Goal: Task Accomplishment & Management: Manage account settings

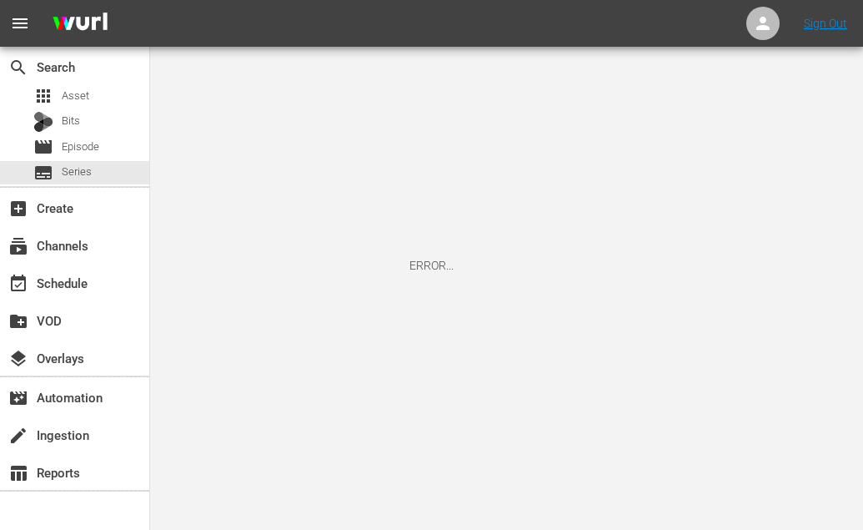
click at [31, 21] on button "menu" at bounding box center [20, 23] width 40 height 40
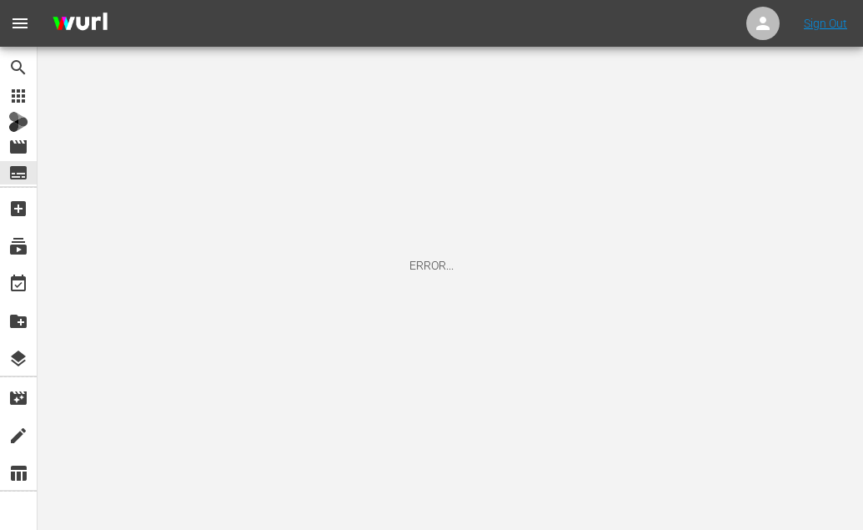
click at [23, 18] on span "menu" at bounding box center [20, 23] width 20 height 20
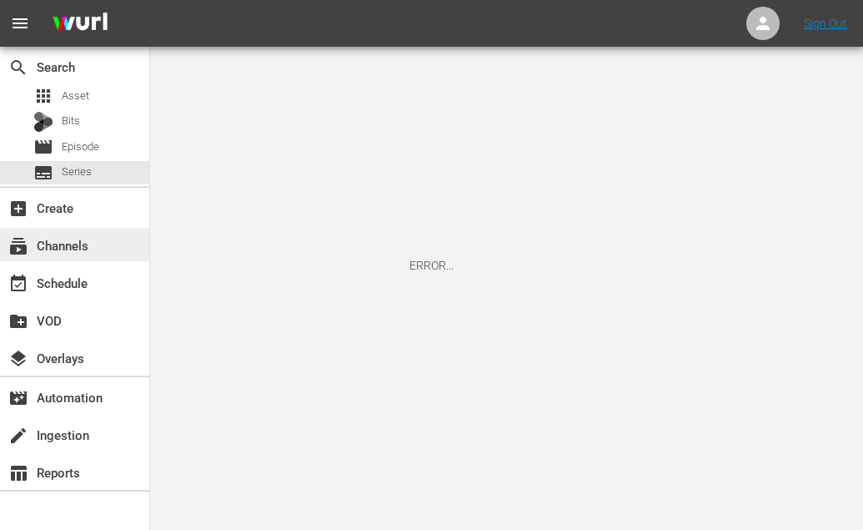
click at [59, 246] on div "subscriptions Channels" at bounding box center [46, 242] width 93 height 15
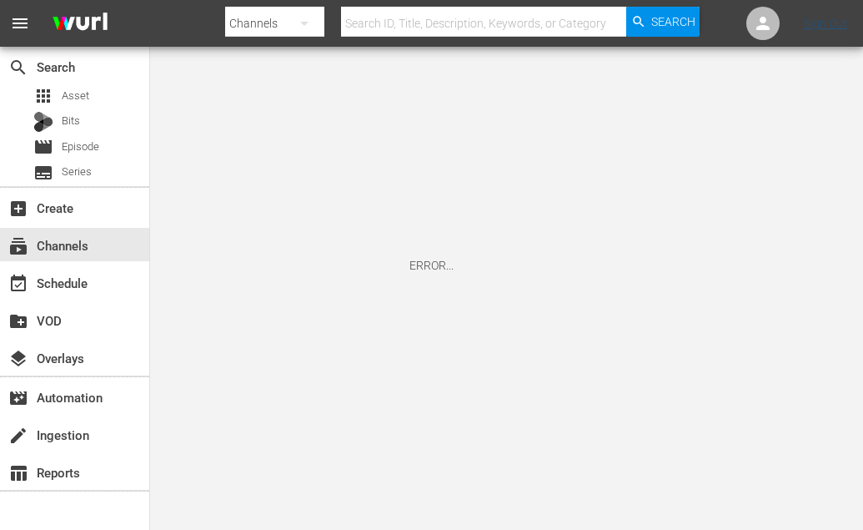
click at [822, 23] on link "Sign Out" at bounding box center [825, 23] width 43 height 13
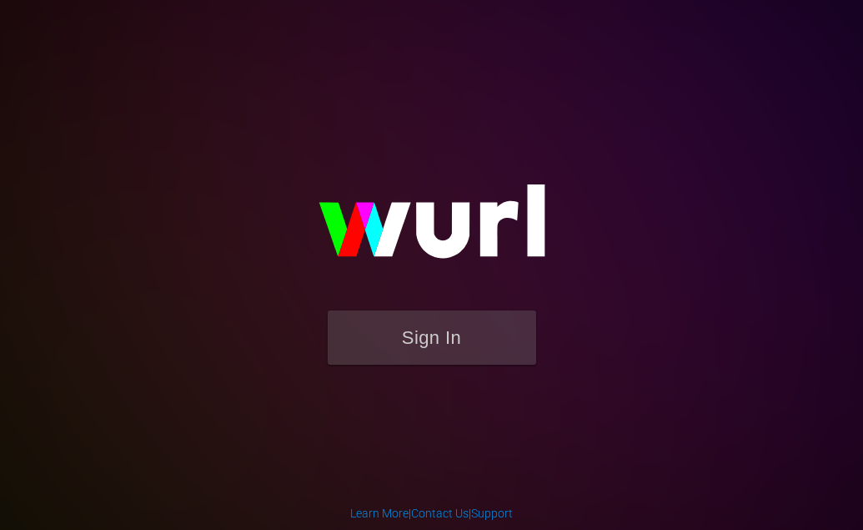
click at [431, 327] on button "Sign In" at bounding box center [432, 337] width 208 height 54
